Goal: Navigation & Orientation: Find specific page/section

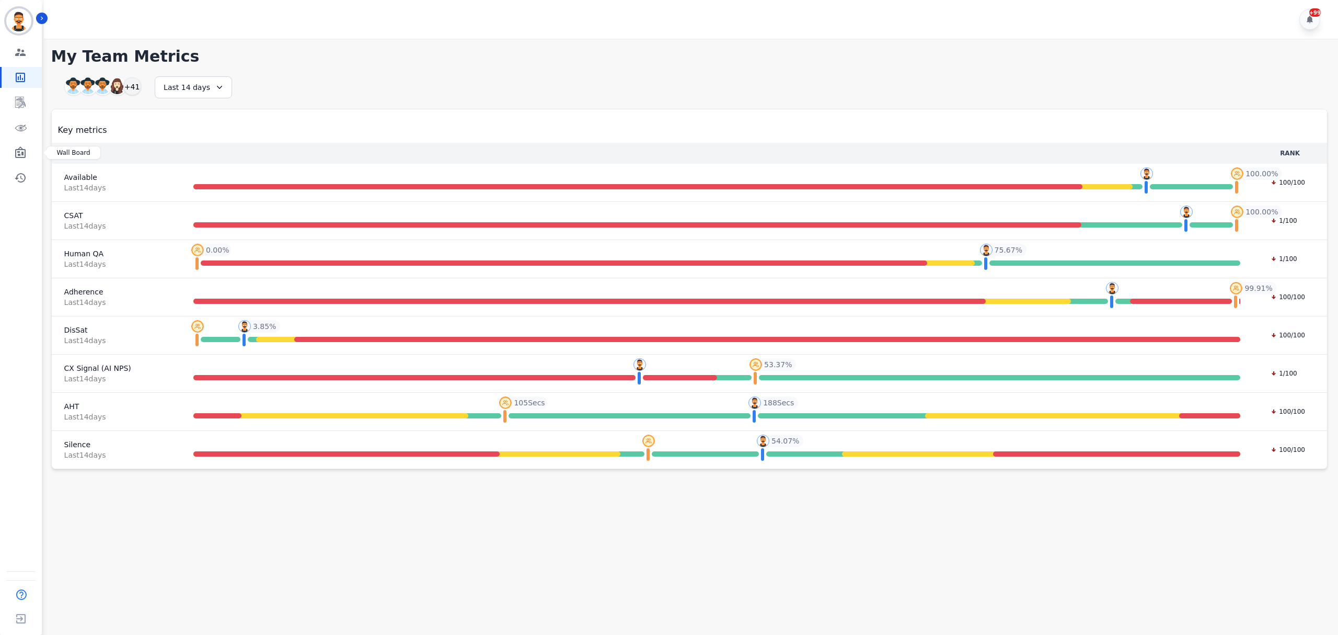
click at [13, 141] on div "Engagement Team Metrics Interaction Mining Virtual Floor Wall Board Coaching Hi…" at bounding box center [21, 115] width 42 height 146
click at [21, 153] on icon "Sidebar" at bounding box center [20, 152] width 13 height 13
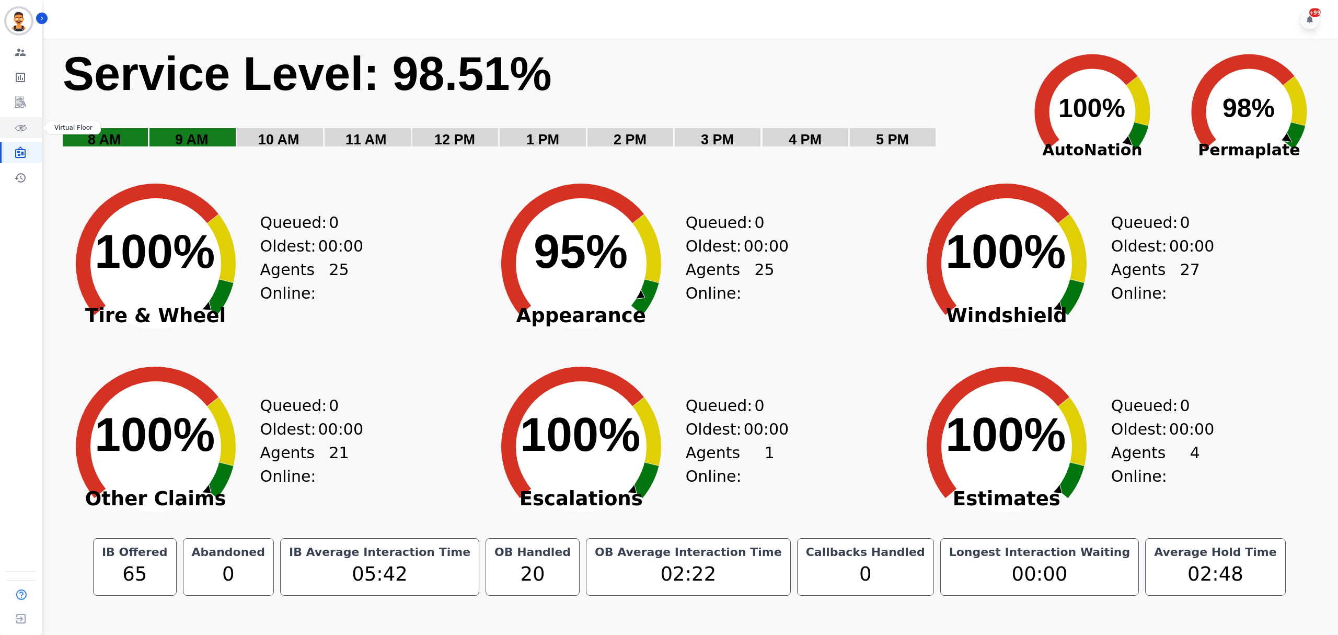
click at [19, 129] on icon "Sidebar" at bounding box center [20, 127] width 13 height 13
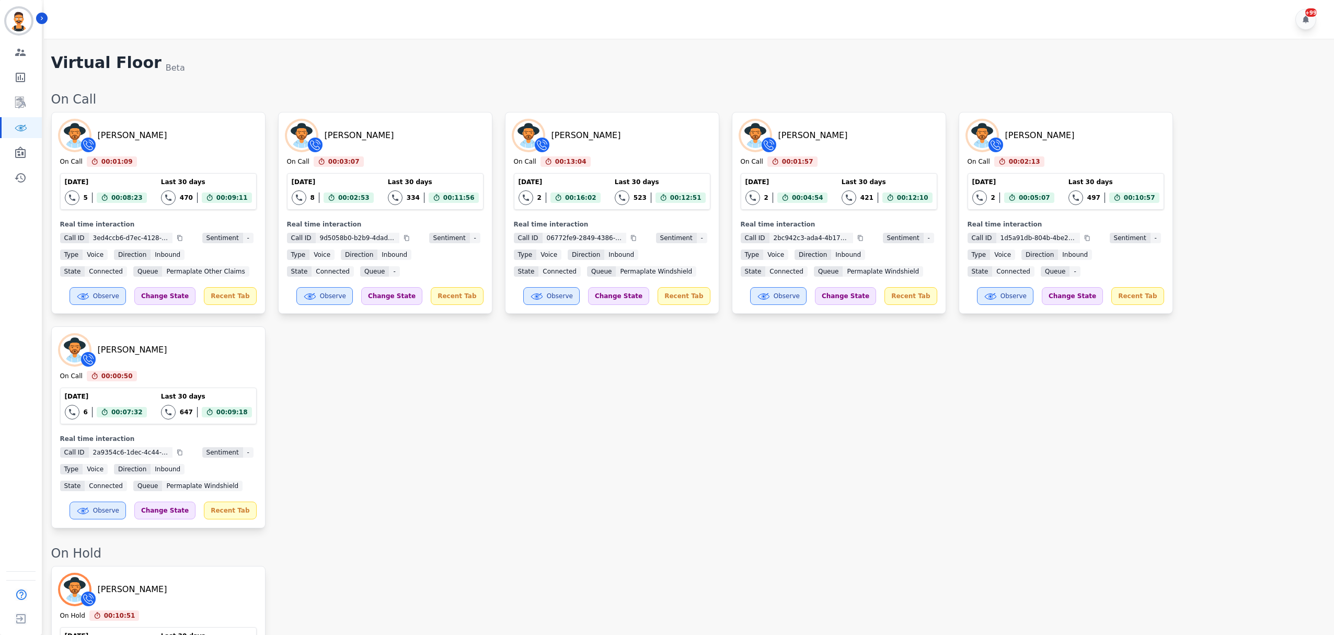
click at [632, 371] on div "[PERSON_NAME] On Call 00:01:09 Current State: On Call [DATE] 5 Total interactio…" at bounding box center [687, 320] width 1272 height 416
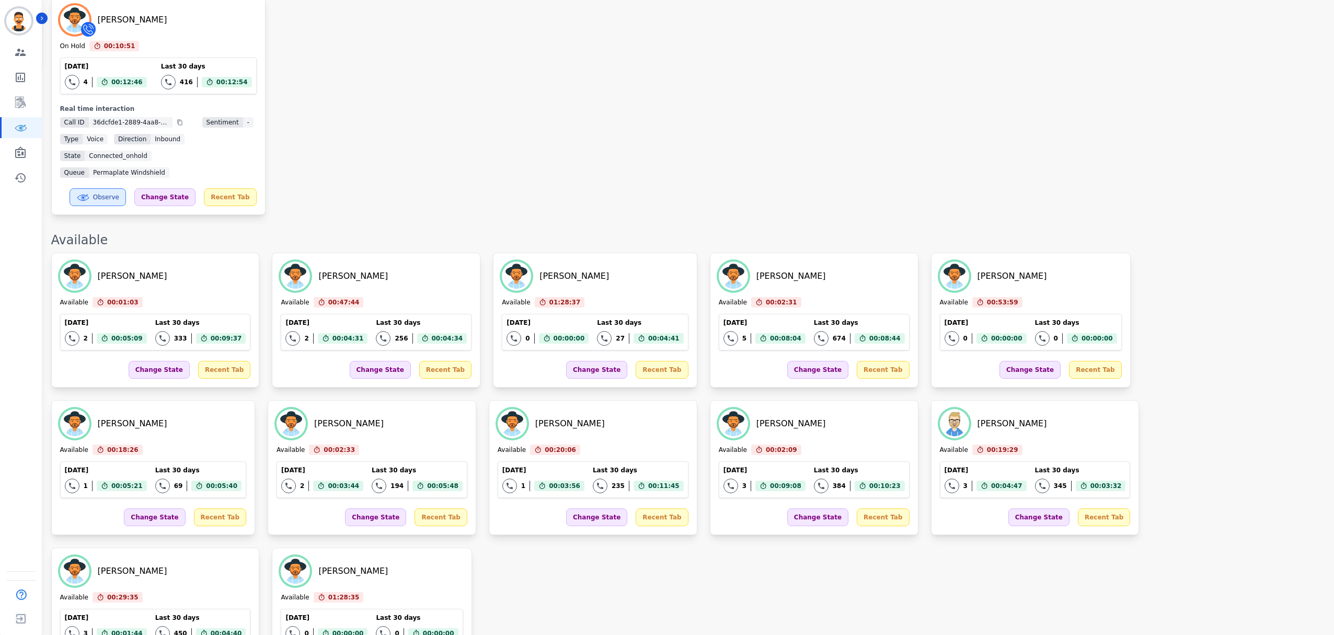
scroll to position [697, 0]
